Goal: Information Seeking & Learning: Learn about a topic

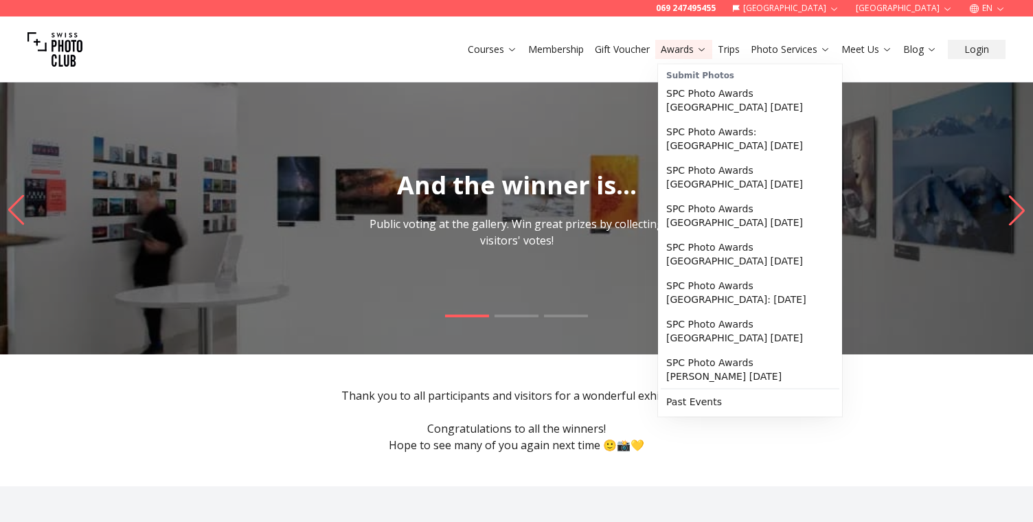
click at [668, 52] on link "Awards" at bounding box center [684, 50] width 46 height 14
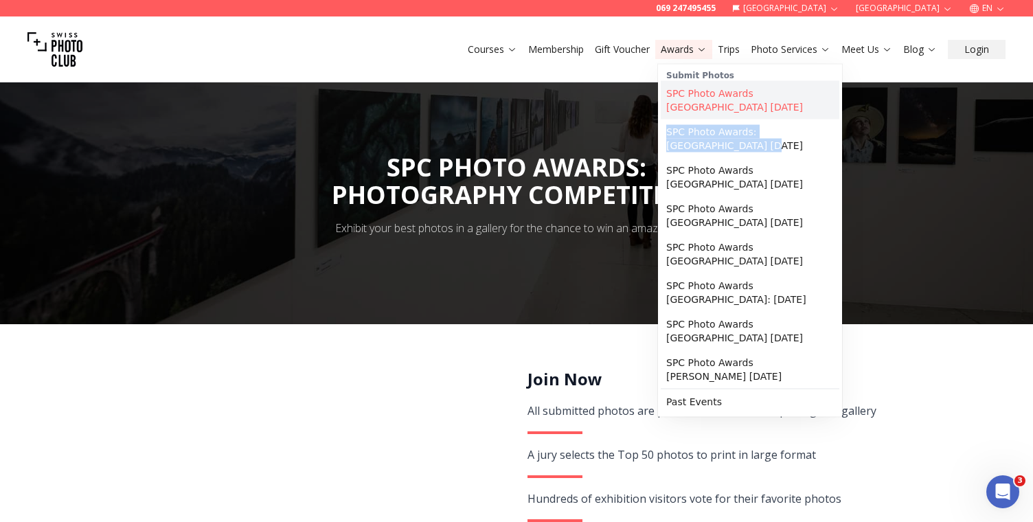
click at [714, 91] on link "SPC Photo Awards [GEOGRAPHIC_DATA] [DATE]" at bounding box center [750, 100] width 179 height 38
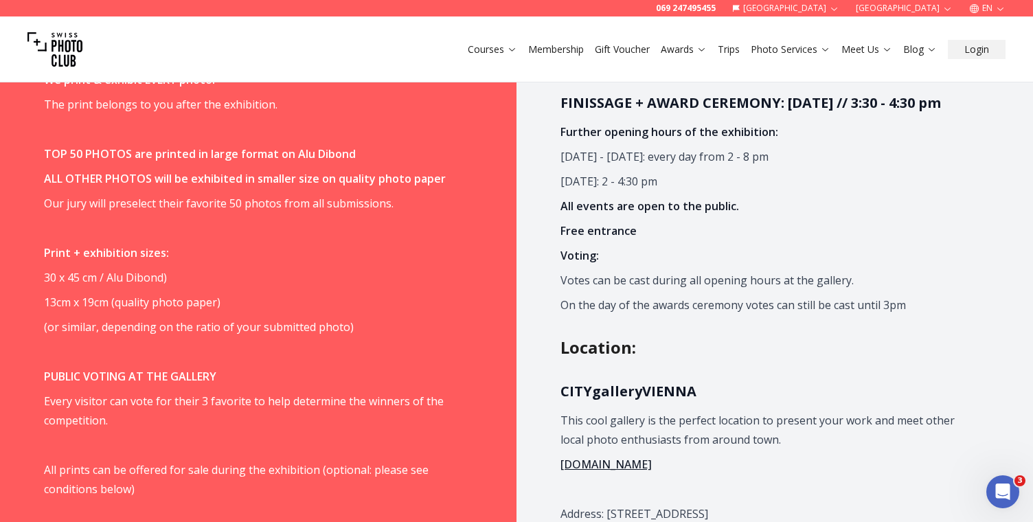
scroll to position [1159, 0]
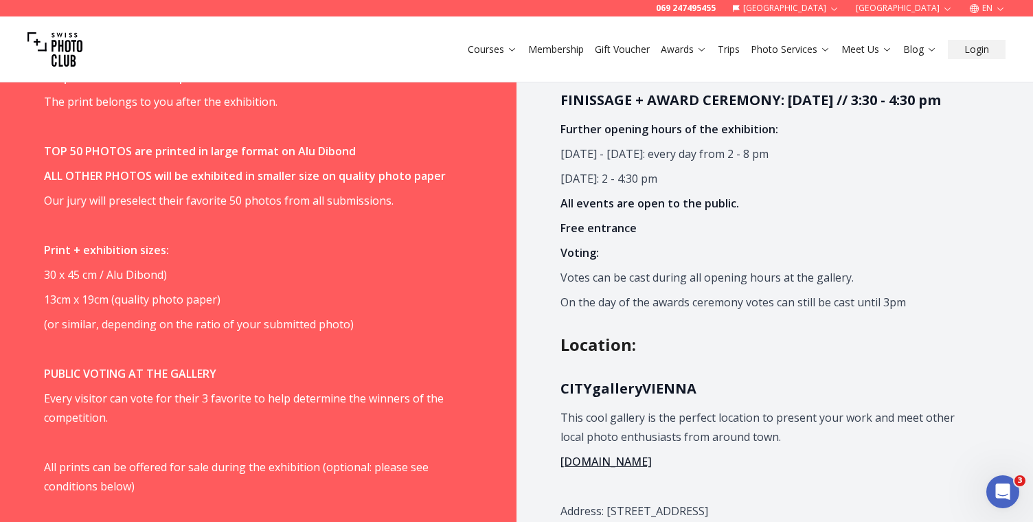
click at [598, 396] on strong "CITYgalleryVIENNA" at bounding box center [628, 388] width 136 height 19
copy strong "CITYgalleryVIENNA"
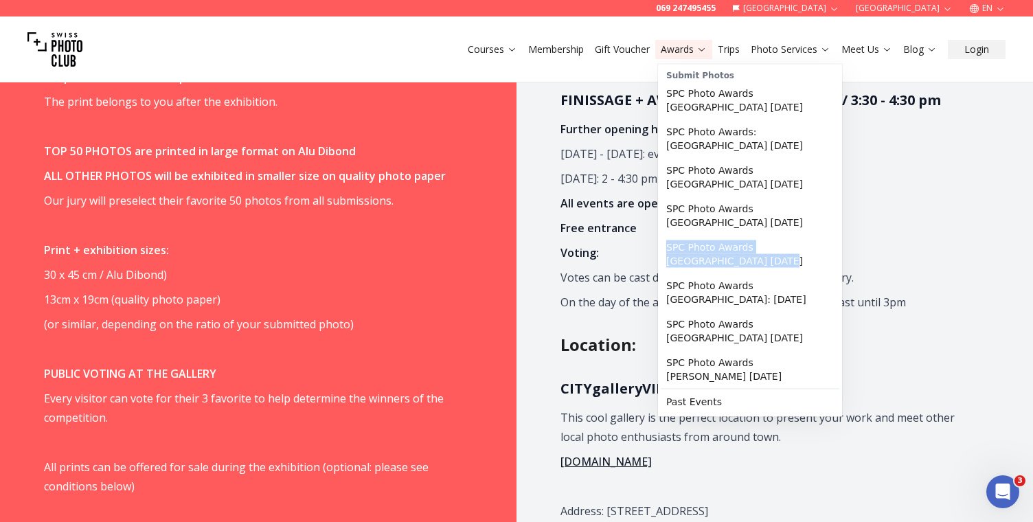
click at [992, 6] on button "EN" at bounding box center [987, 8] width 47 height 16
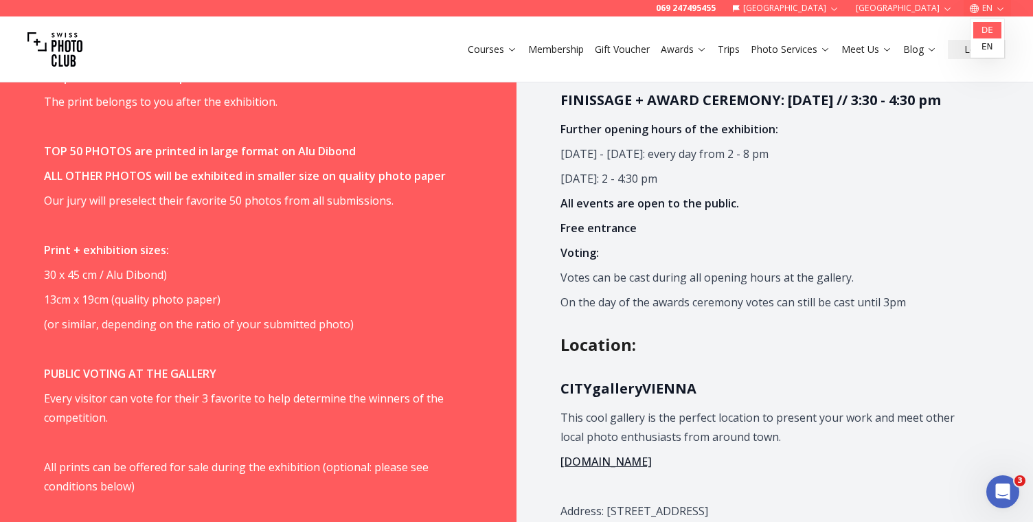
click at [988, 31] on link "de" at bounding box center [987, 30] width 28 height 16
